Goal: Information Seeking & Learning: Find specific fact

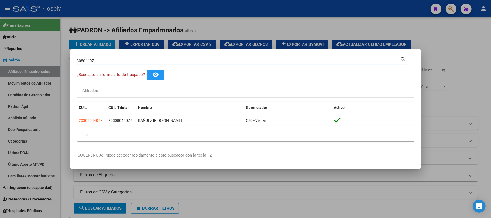
drag, startPoint x: 105, startPoint y: 60, endPoint x: 20, endPoint y: 61, distance: 85.3
click at [20, 61] on div "30804407 Buscar (apellido, dni, cuil, nro traspaso, cuit, obra social) search ¿…" at bounding box center [245, 109] width 491 height 218
type input "40094586"
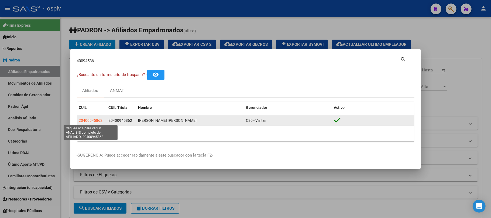
click at [96, 120] on span "20400945862" at bounding box center [91, 120] width 24 height 4
type textarea "20400945862"
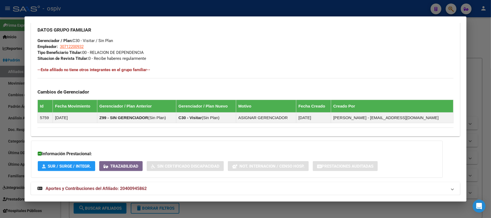
scroll to position [278, 0]
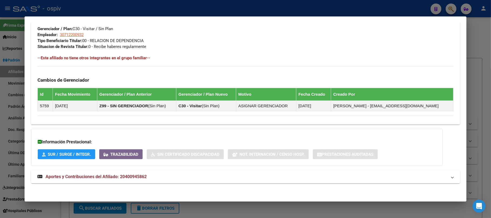
click at [106, 176] on span "Aportes y Contribuciones del Afiliado: 20400945862" at bounding box center [96, 176] width 101 height 5
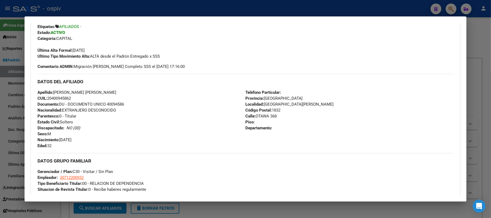
scroll to position [0, 0]
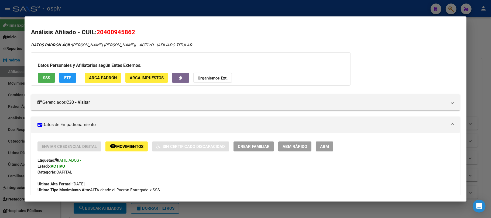
click at [160, 9] on div at bounding box center [245, 109] width 491 height 218
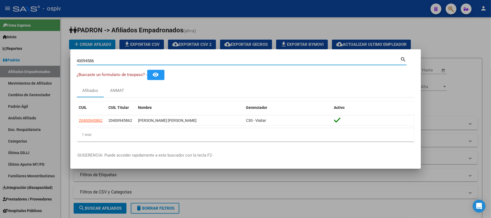
drag, startPoint x: 106, startPoint y: 58, endPoint x: 14, endPoint y: 60, distance: 91.5
click at [14, 60] on div "40094586 Buscar (apellido, dni, cuil, nro traspaso, cuit, obra social) search ¿…" at bounding box center [245, 109] width 491 height 218
paste input "5368174"
type input "53681746"
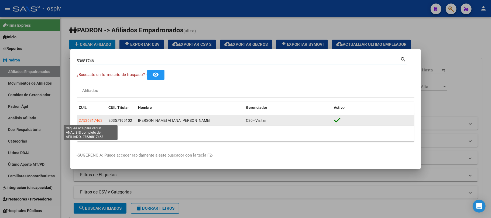
click at [88, 120] on span "27536817463" at bounding box center [91, 120] width 24 height 4
type textarea "27536817463"
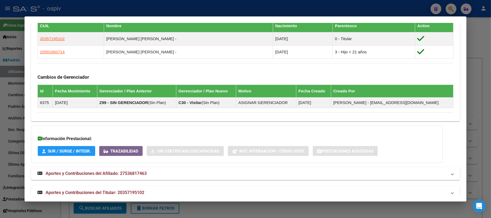
scroll to position [322, 0]
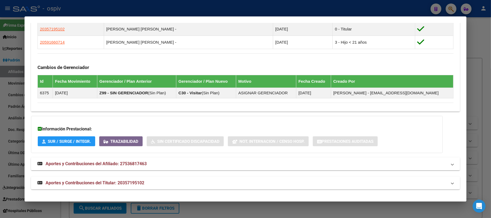
click at [79, 183] on span "Aportes y Contribuciones del Titular: 20357195102" at bounding box center [95, 183] width 99 height 5
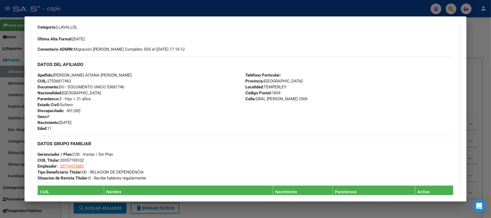
scroll to position [0, 0]
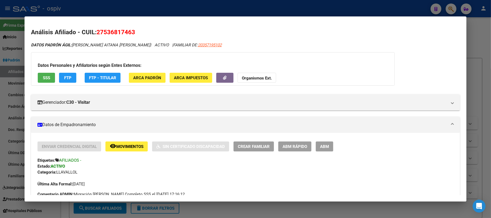
click at [135, 2] on div at bounding box center [245, 109] width 491 height 218
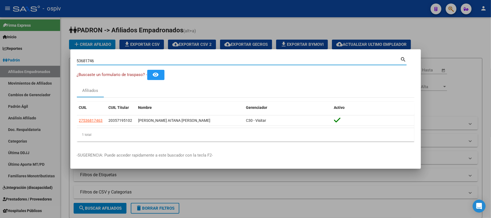
drag, startPoint x: 102, startPoint y: 61, endPoint x: 11, endPoint y: 66, distance: 90.8
click at [11, 66] on div "53681746 Buscar (apellido, dni, cuil, nro traspaso, cuit, obra social) search ¿…" at bounding box center [245, 109] width 491 height 218
paste input "38822651"
type input "38822651"
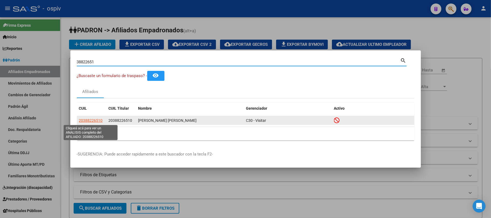
click at [91, 120] on span "20388226510" at bounding box center [91, 120] width 24 height 4
type textarea "20388226510"
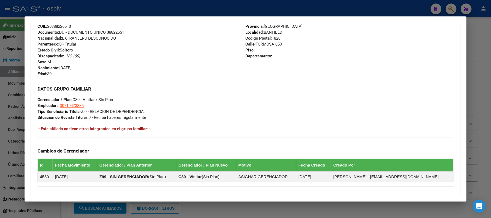
scroll to position [283, 0]
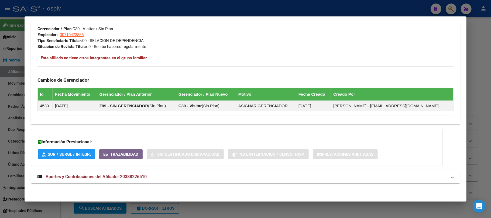
click at [112, 175] on span "Aportes y Contribuciones del Afiliado: 20388226510" at bounding box center [96, 176] width 101 height 5
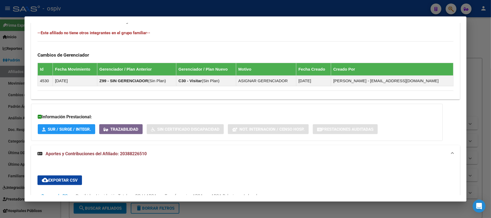
scroll to position [360, 0]
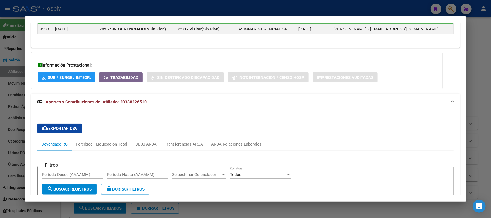
click at [147, 16] on div "38822651 Buscar (apellido, dni, cuil, nro traspaso, cuit, obra social) search ¿…" at bounding box center [245, 109] width 491 height 218
click at [148, 10] on div at bounding box center [245, 109] width 491 height 218
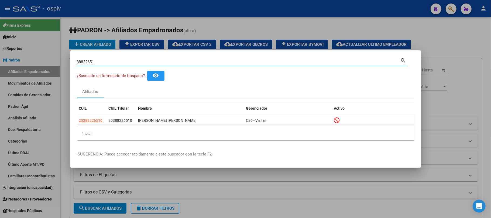
drag, startPoint x: 98, startPoint y: 62, endPoint x: 0, endPoint y: 70, distance: 98.6
click at [0, 70] on div "38822651 Buscar (apellido, dni, cuil, nro traspaso, cuit, obra social) search ¿…" at bounding box center [245, 109] width 491 height 218
paste input "5916607"
type input "59166071"
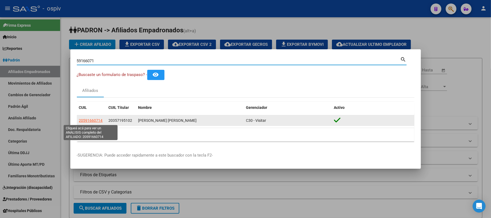
click at [94, 119] on span "20591660714" at bounding box center [91, 120] width 24 height 4
type textarea "20591660714"
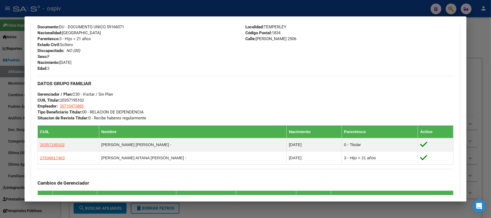
scroll to position [322, 0]
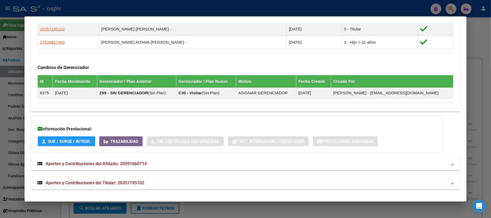
click at [133, 183] on span "Aportes y Contribuciones del Titular: 20357195102" at bounding box center [95, 183] width 99 height 5
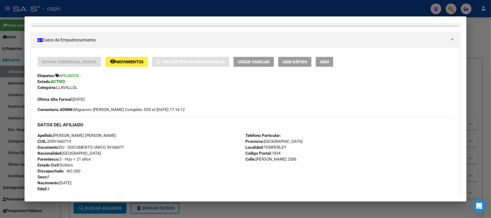
scroll to position [0, 0]
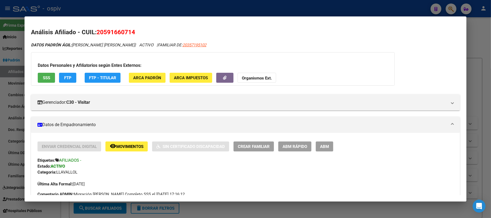
click at [99, 8] on div at bounding box center [245, 109] width 491 height 218
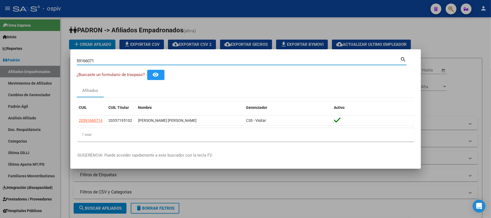
drag, startPoint x: 98, startPoint y: 59, endPoint x: 45, endPoint y: 58, distance: 53.2
click at [45, 58] on div "59166071 Buscar (apellido, dni, cuil, nro traspaso, cuit, obra social) search ¿…" at bounding box center [245, 109] width 491 height 218
paste input "3060378"
type input "53060378"
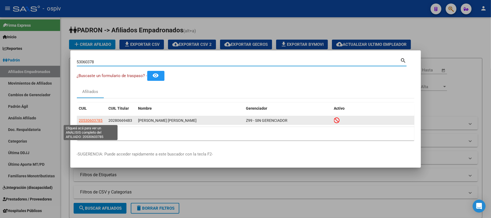
click at [98, 122] on span "20530603785" at bounding box center [91, 120] width 24 height 4
type textarea "20530603785"
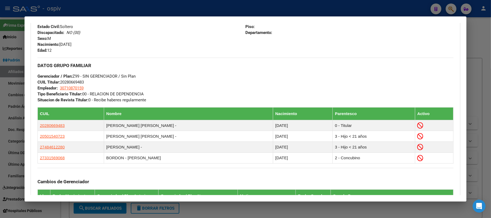
scroll to position [351, 0]
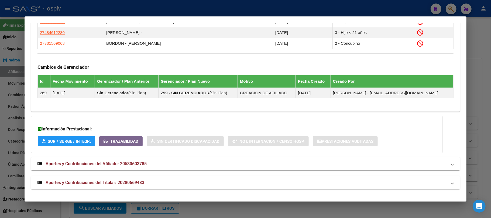
click at [135, 183] on span "Aportes y Contribuciones del Titular: 20280669483" at bounding box center [95, 182] width 99 height 5
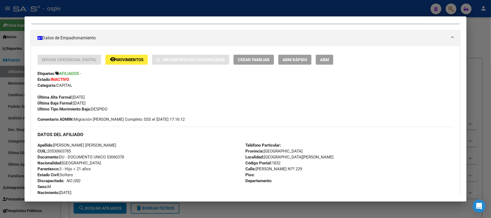
scroll to position [0, 0]
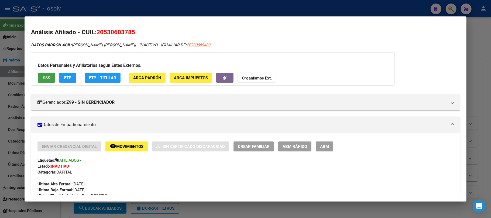
click at [47, 76] on span "SSS" at bounding box center [46, 78] width 7 height 5
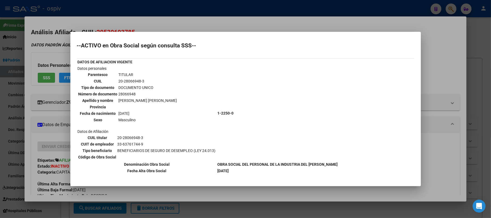
click at [210, 12] on div at bounding box center [245, 109] width 491 height 218
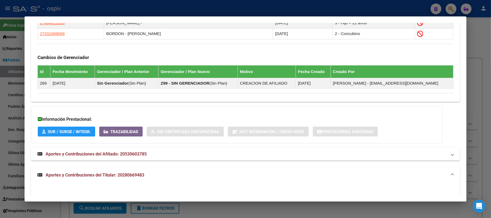
scroll to position [540, 0]
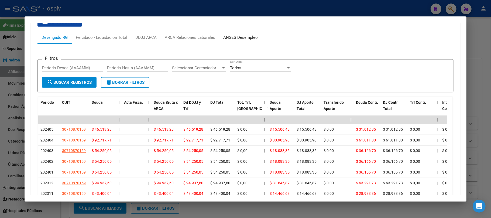
click at [242, 36] on div "ANSES Desempleo" at bounding box center [240, 38] width 35 height 6
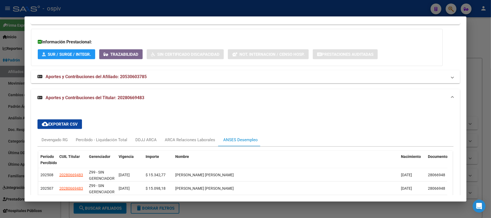
scroll to position [463, 0]
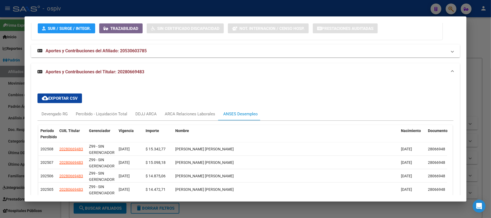
click at [131, 8] on div at bounding box center [245, 109] width 491 height 218
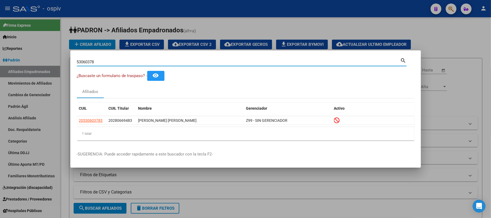
drag, startPoint x: 97, startPoint y: 61, endPoint x: 19, endPoint y: 61, distance: 77.2
click at [19, 61] on div "53060378 Buscar (apellido, dni, cuil, nro traspaso, cuit, obra social) search ¿…" at bounding box center [245, 109] width 491 height 218
paste input "51166"
type input "53511668"
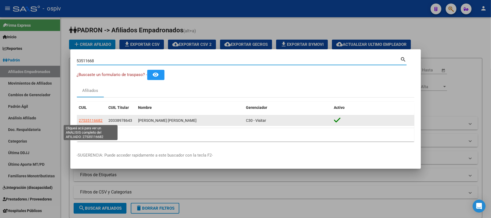
click at [95, 119] on span "27535116682" at bounding box center [91, 120] width 24 height 4
type textarea "27535116682"
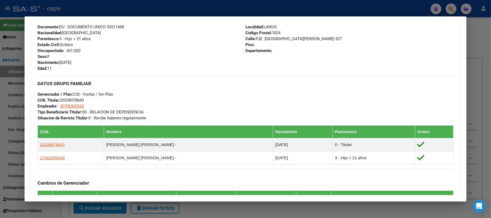
scroll to position [322, 0]
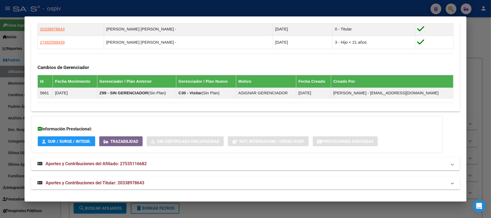
click at [128, 182] on span "Aportes y Contribuciones del Titular: 20338978643" at bounding box center [95, 183] width 99 height 5
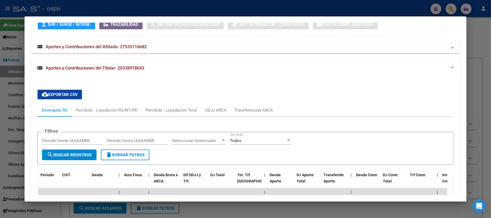
scroll to position [408, 0]
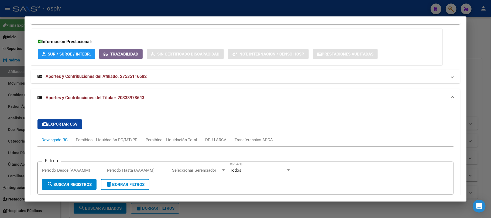
click at [203, 11] on div at bounding box center [245, 109] width 491 height 218
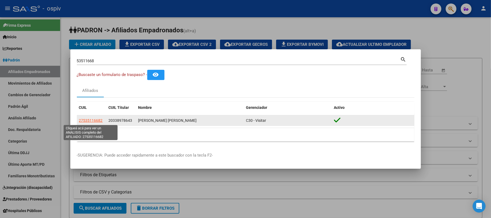
click at [91, 120] on span "27535116682" at bounding box center [91, 120] width 24 height 4
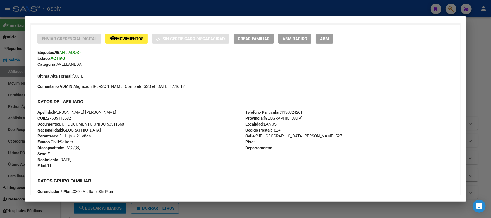
scroll to position [0, 0]
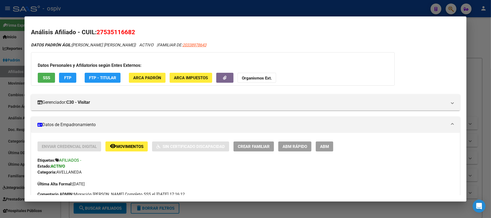
click at [164, 10] on div at bounding box center [245, 109] width 491 height 218
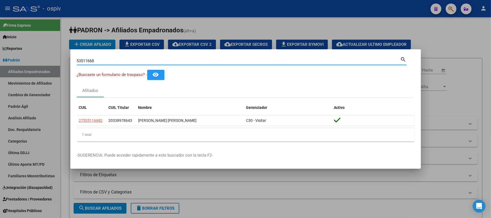
drag, startPoint x: 113, startPoint y: 61, endPoint x: 59, endPoint y: 58, distance: 54.0
click at [59, 58] on div "53511668 Buscar (apellido, dni, cuil, nro traspaso, cuit, obra social) search ¿…" at bounding box center [245, 109] width 491 height 218
paste input "70410031"
type input "70410031"
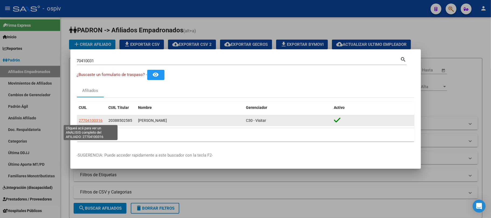
click at [96, 121] on span "27704100316" at bounding box center [91, 120] width 24 height 4
type textarea "27704100316"
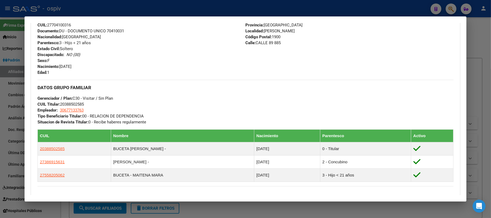
scroll to position [331, 0]
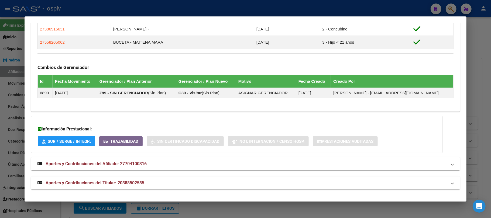
click at [133, 182] on span "Aportes y Contribuciones del Titular: 20388502585" at bounding box center [95, 183] width 99 height 5
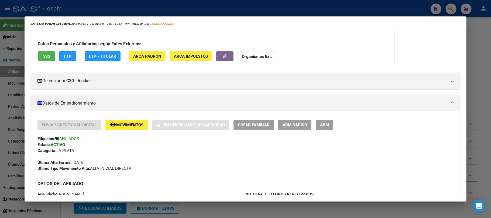
scroll to position [0, 0]
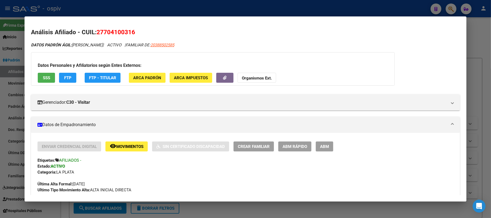
click at [39, 77] on button "SSS" at bounding box center [46, 78] width 17 height 10
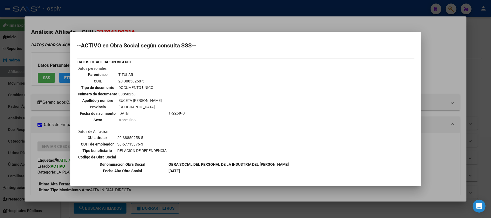
click at [182, 6] on div at bounding box center [245, 109] width 491 height 218
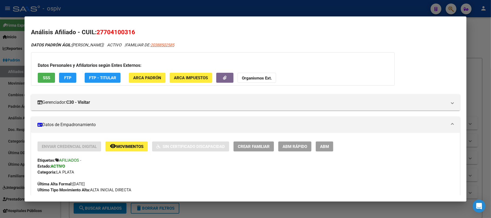
click at [182, 6] on div at bounding box center [245, 109] width 491 height 218
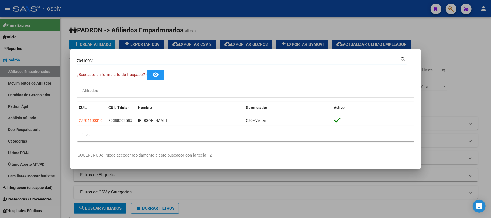
drag, startPoint x: 108, startPoint y: 63, endPoint x: 12, endPoint y: 47, distance: 97.4
click at [12, 47] on div "70410031 Buscar (apellido, dni, cuil, nro traspaso, cuit, obra social) search ¿…" at bounding box center [245, 109] width 491 height 218
type input "[PERSON_NAME]"
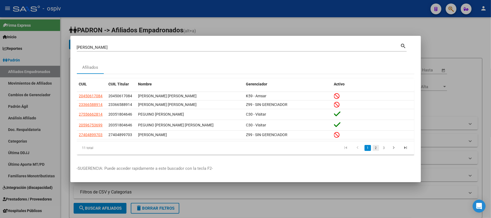
click at [375, 148] on link "2" at bounding box center [376, 148] width 6 height 6
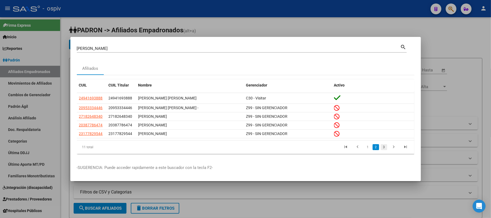
click at [382, 147] on link "3" at bounding box center [384, 147] width 6 height 6
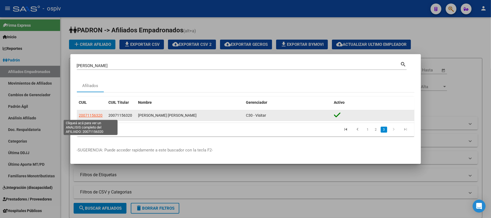
click at [94, 115] on span "20071156320" at bounding box center [91, 115] width 24 height 4
type textarea "20071156320"
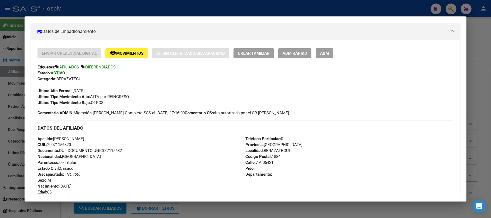
scroll to position [104, 0]
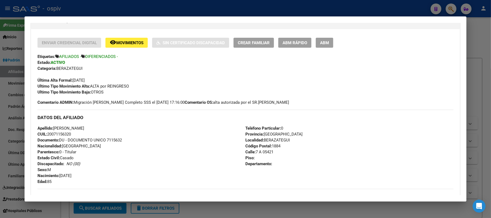
click at [118, 139] on span "Documento: DU - DOCUMENTO UNICO 7115632" at bounding box center [80, 140] width 84 height 5
click at [117, 139] on span "Documento: DU - DOCUMENTO UNICO 7115632" at bounding box center [80, 140] width 84 height 5
copy span "7115632"
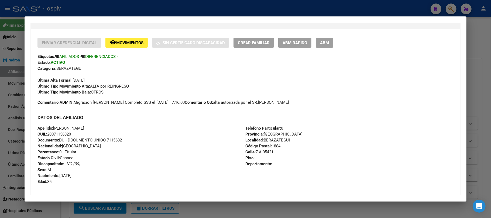
click at [111, 69] on div "Categoria: BERAZATEGUI" at bounding box center [246, 69] width 416 height 6
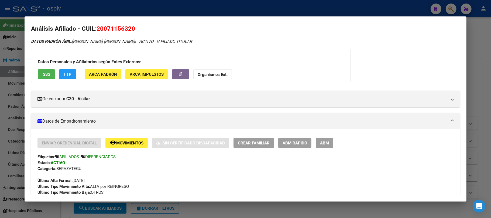
scroll to position [0, 0]
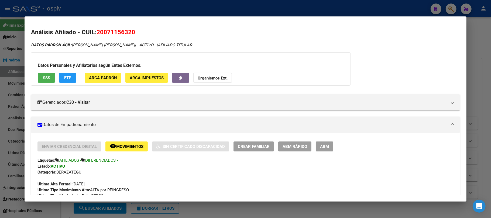
drag, startPoint x: 105, startPoint y: 32, endPoint x: 131, endPoint y: 33, distance: 25.7
click at [131, 33] on span "20071156320" at bounding box center [116, 32] width 39 height 7
copy span "07115632"
click at [124, 12] on div at bounding box center [245, 109] width 491 height 218
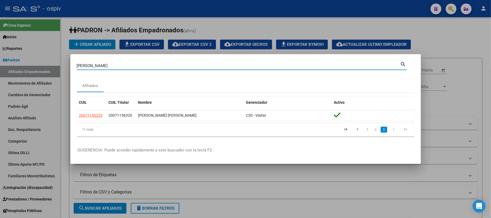
drag, startPoint x: 100, startPoint y: 67, endPoint x: 65, endPoint y: 66, distance: 34.8
click at [65, 66] on div "[PERSON_NAME] Buscar (apellido, dni, cuil, nro traspaso, cuit, obra social) sea…" at bounding box center [245, 109] width 491 height 218
type input "26890719"
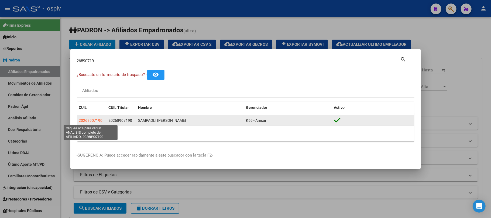
click at [99, 120] on span "20268907190" at bounding box center [91, 120] width 24 height 4
type textarea "20268907190"
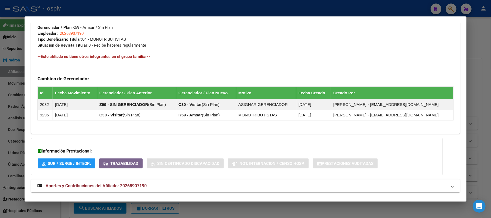
scroll to position [282, 0]
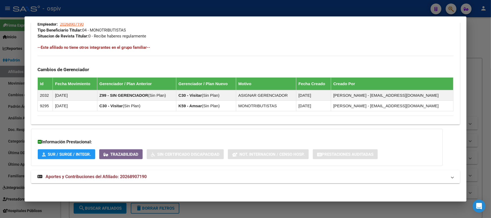
click at [112, 178] on span "Aportes y Contribuciones del Afiliado: 20268907190" at bounding box center [96, 176] width 101 height 5
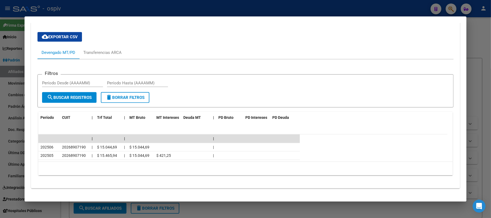
scroll to position [457, 0]
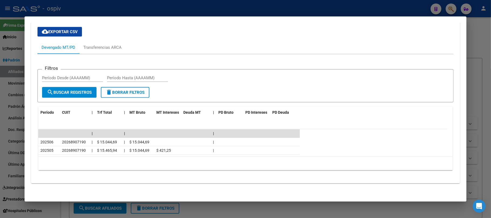
click at [210, 9] on div at bounding box center [245, 109] width 491 height 218
